Goal: Task Accomplishment & Management: Use online tool/utility

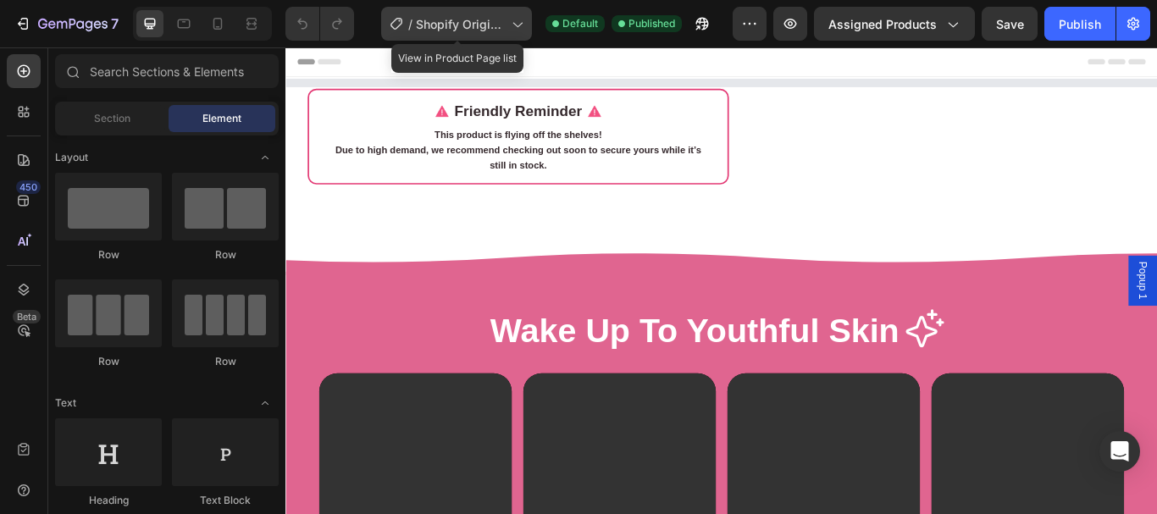
click at [517, 25] on icon at bounding box center [517, 25] width 9 height 5
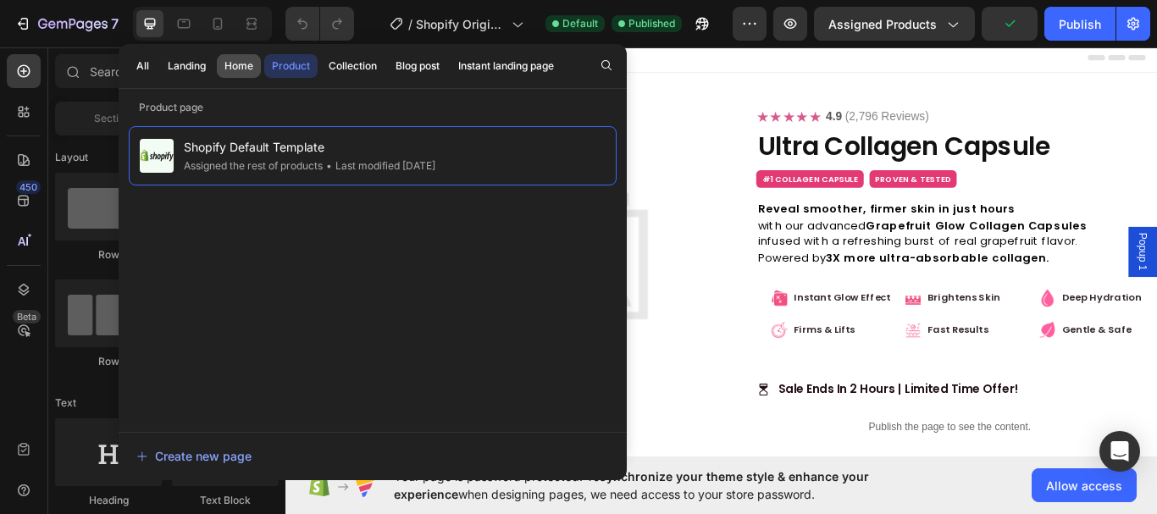
click at [236, 67] on div "Home" at bounding box center [239, 65] width 29 height 15
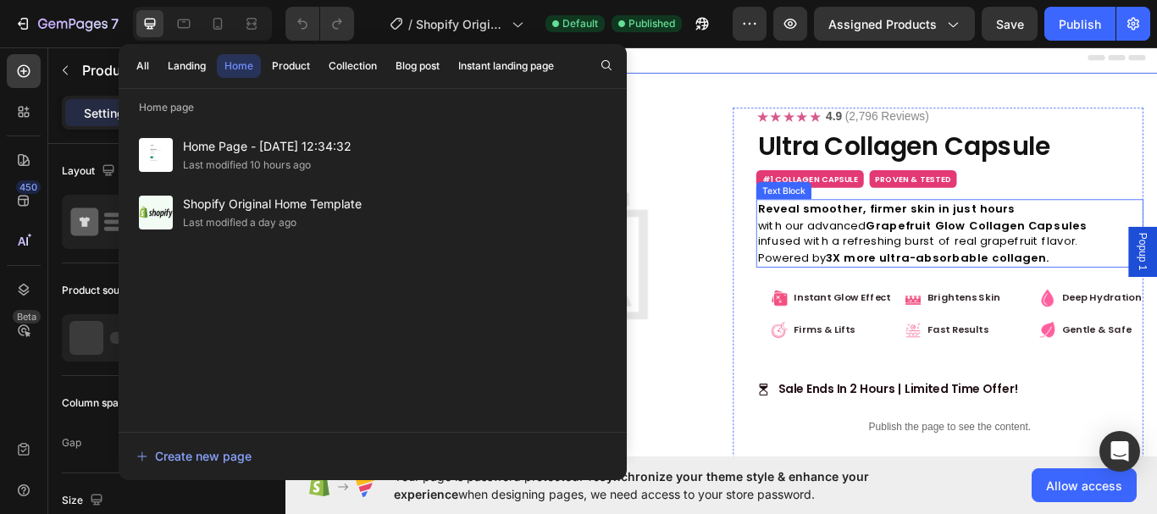
click at [1059, 279] on p "infused with a refreshing burst of real grapefruit flavor." at bounding box center [1059, 274] width 448 height 19
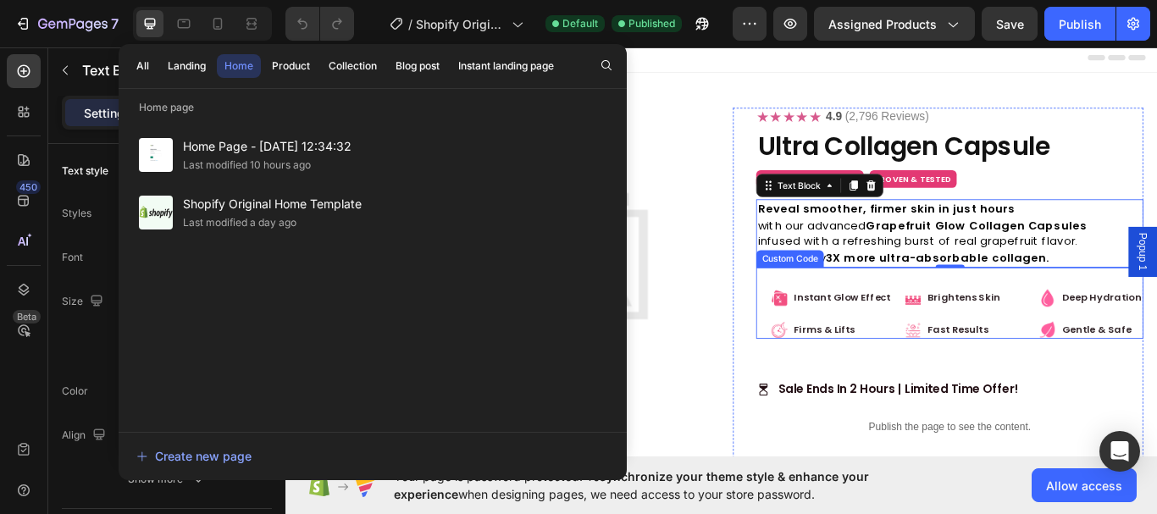
click at [924, 333] on span "Instant Glow Effect" at bounding box center [934, 340] width 113 height 17
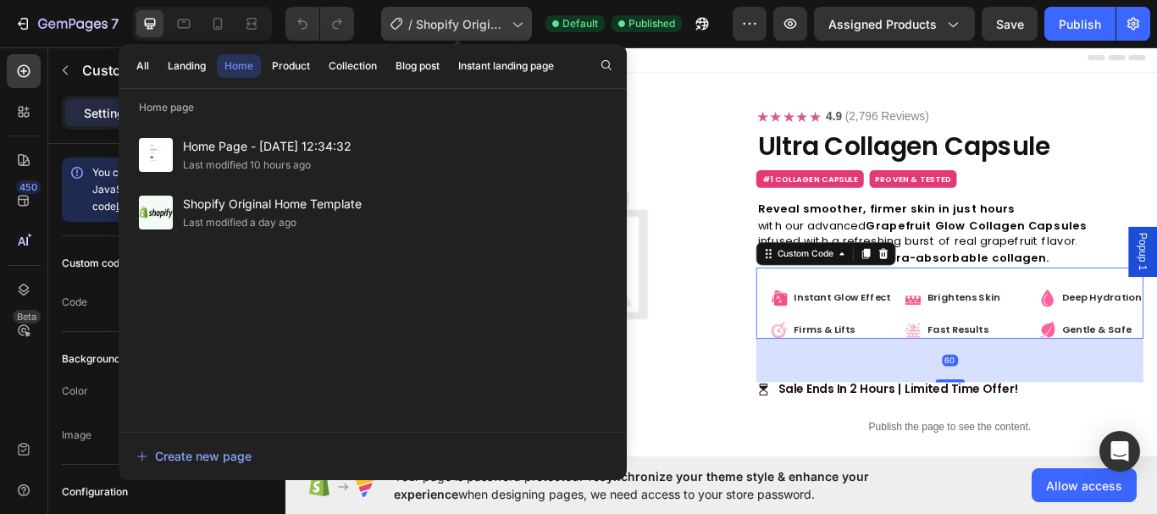
click at [452, 29] on span "Shopify Original Product Template" at bounding box center [460, 24] width 89 height 18
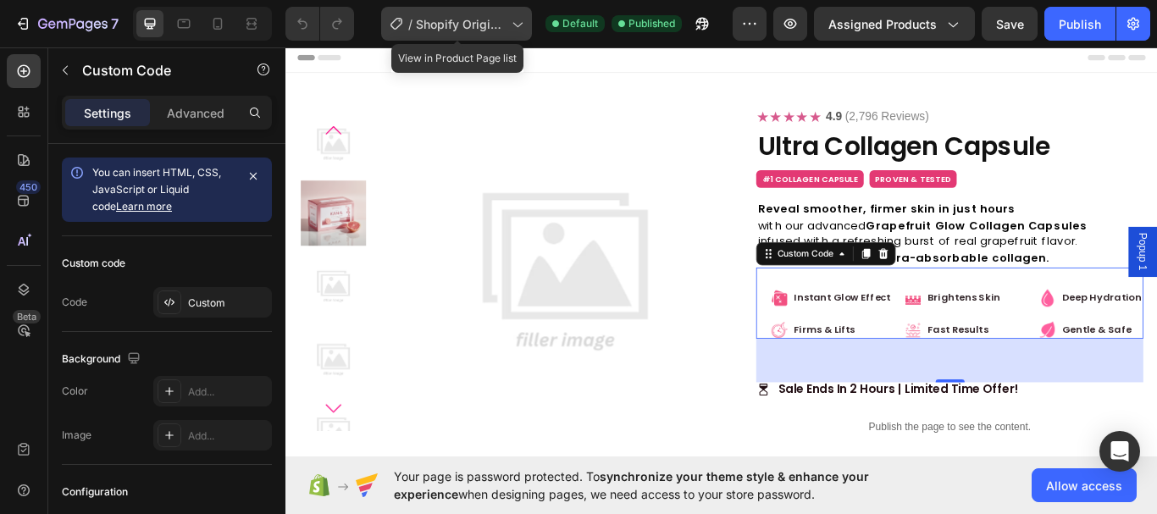
click at [471, 32] on span "Shopify Original Product Template" at bounding box center [460, 24] width 89 height 18
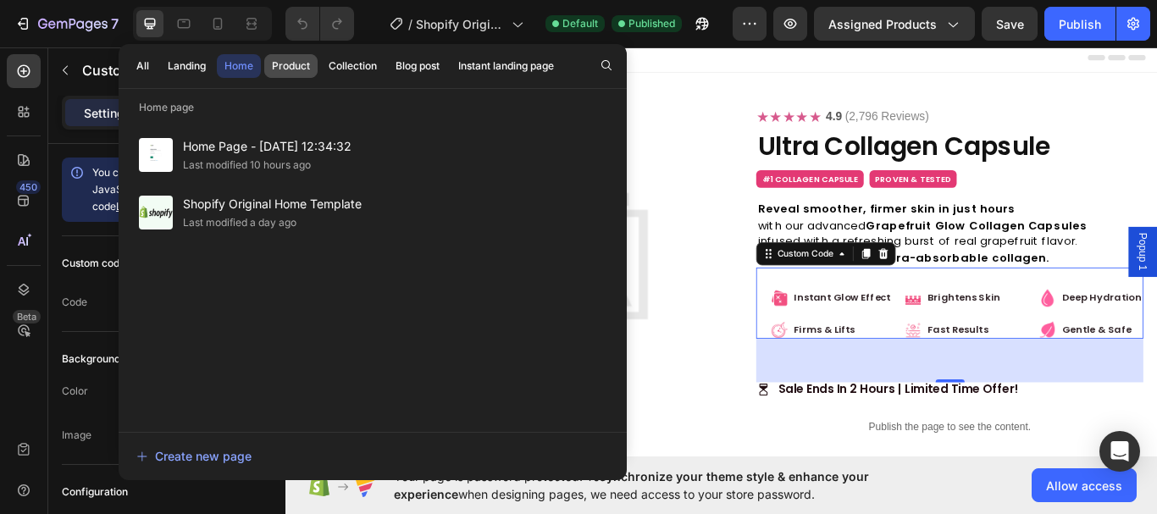
click at [307, 69] on div "Product" at bounding box center [291, 65] width 38 height 15
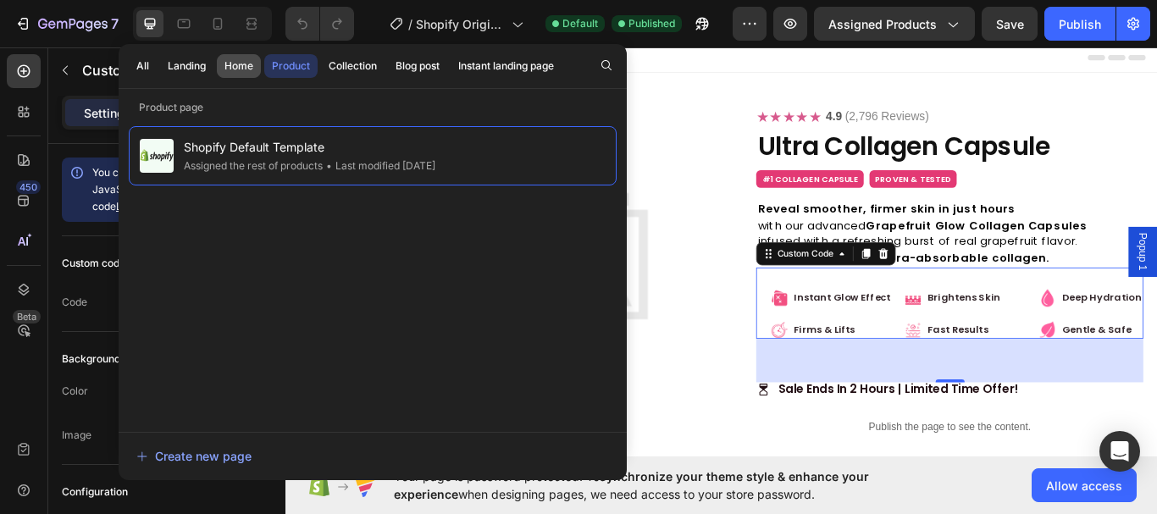
click at [240, 65] on div "Home" at bounding box center [239, 65] width 29 height 15
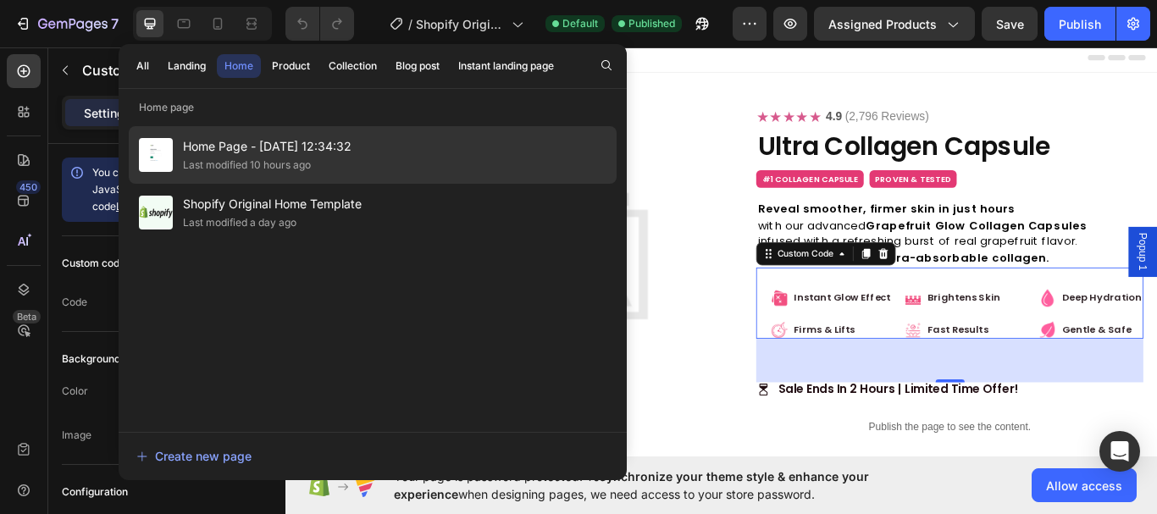
click at [313, 159] on div "Last modified 10 hours ago" at bounding box center [267, 165] width 169 height 17
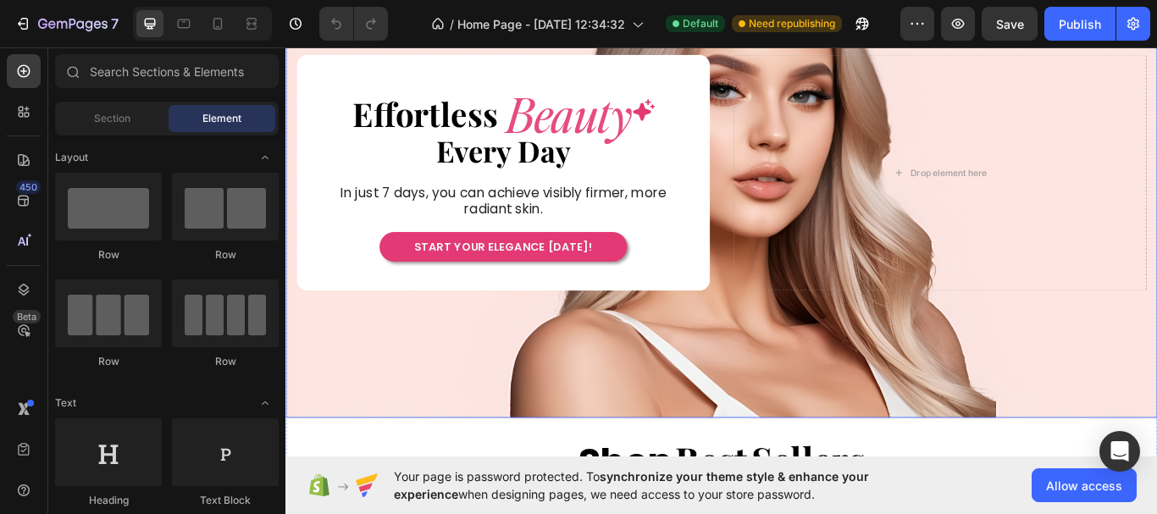
scroll to position [508, 0]
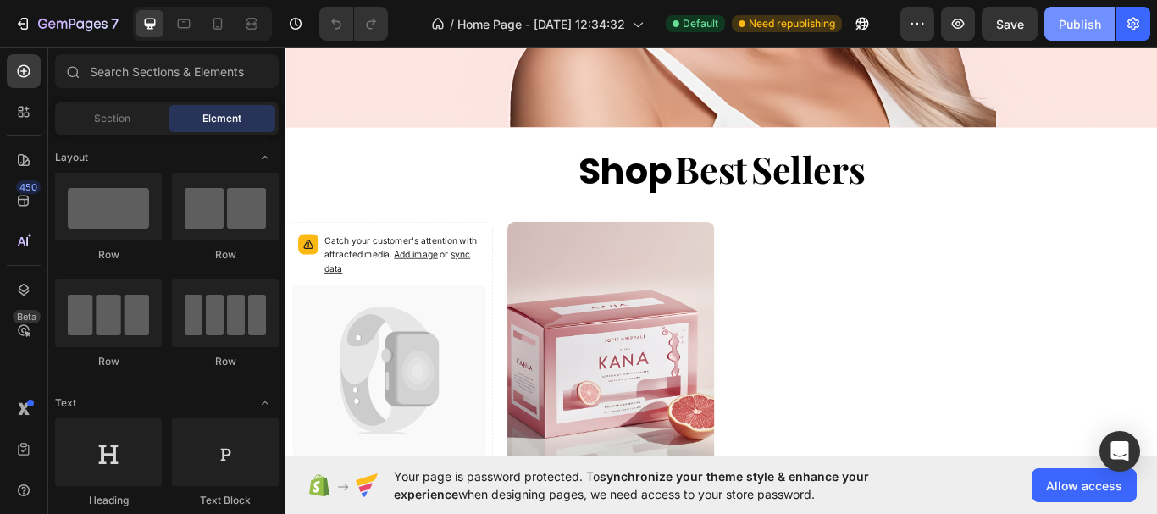
click at [1068, 25] on div "Publish" at bounding box center [1080, 24] width 42 height 18
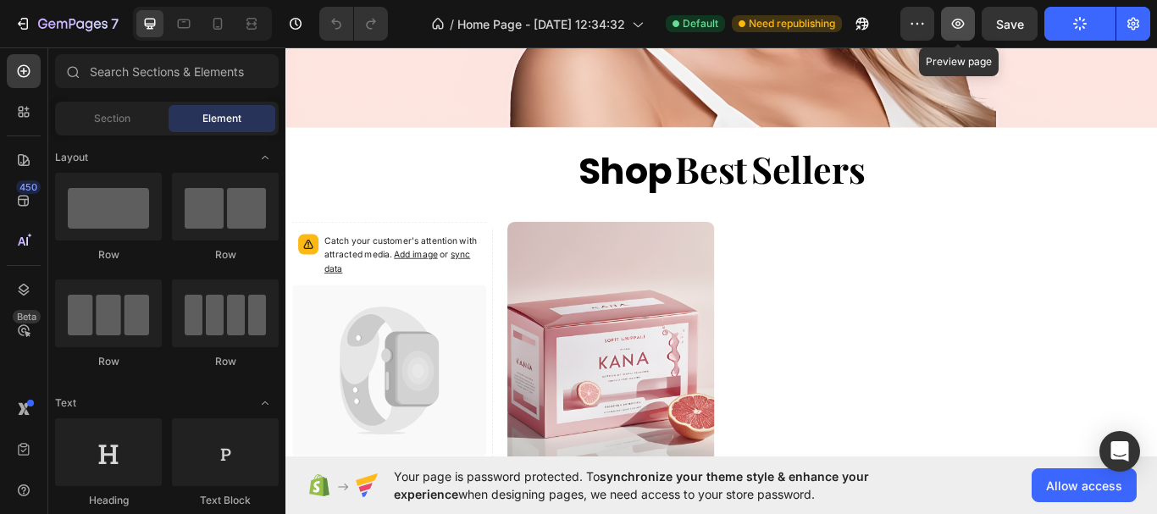
click at [956, 27] on icon "button" at bounding box center [958, 24] width 13 height 10
